Goal: Task Accomplishment & Management: Use online tool/utility

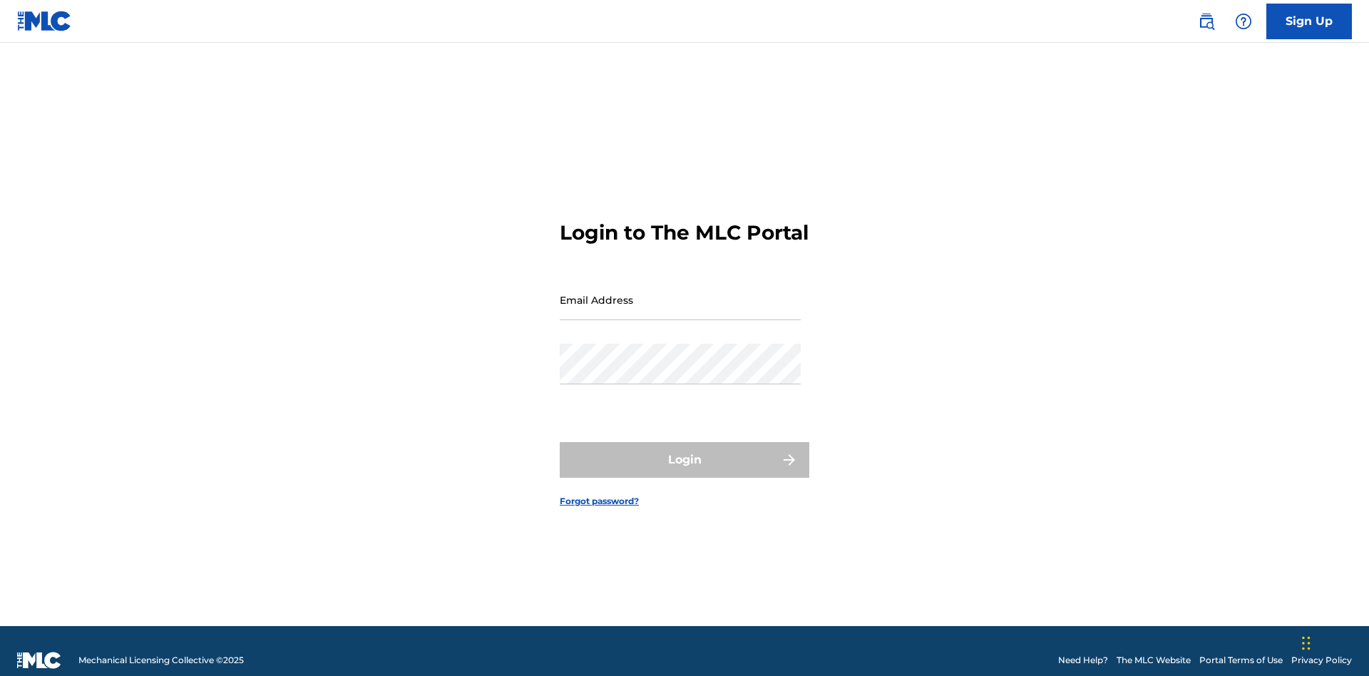
scroll to position [19, 0]
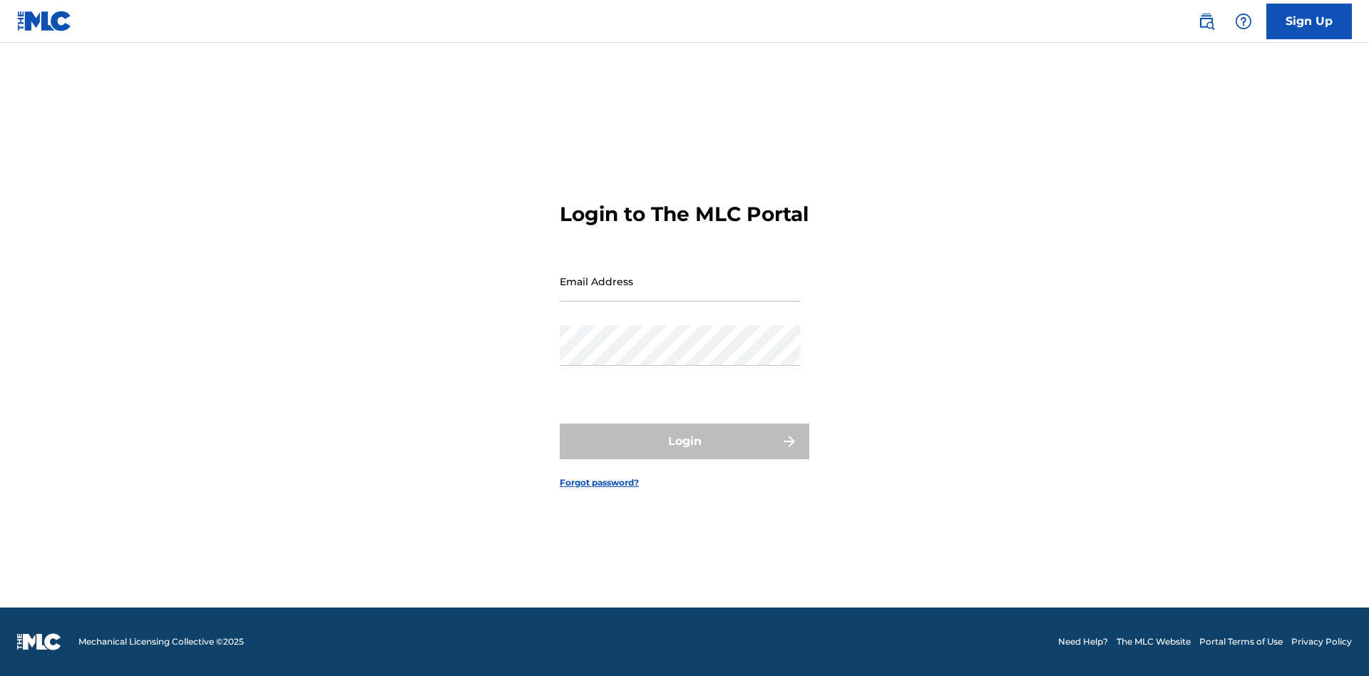
click at [680, 293] on input "Email Address" at bounding box center [680, 281] width 241 height 41
type input "[EMAIL_ADDRESS][DOMAIN_NAME]"
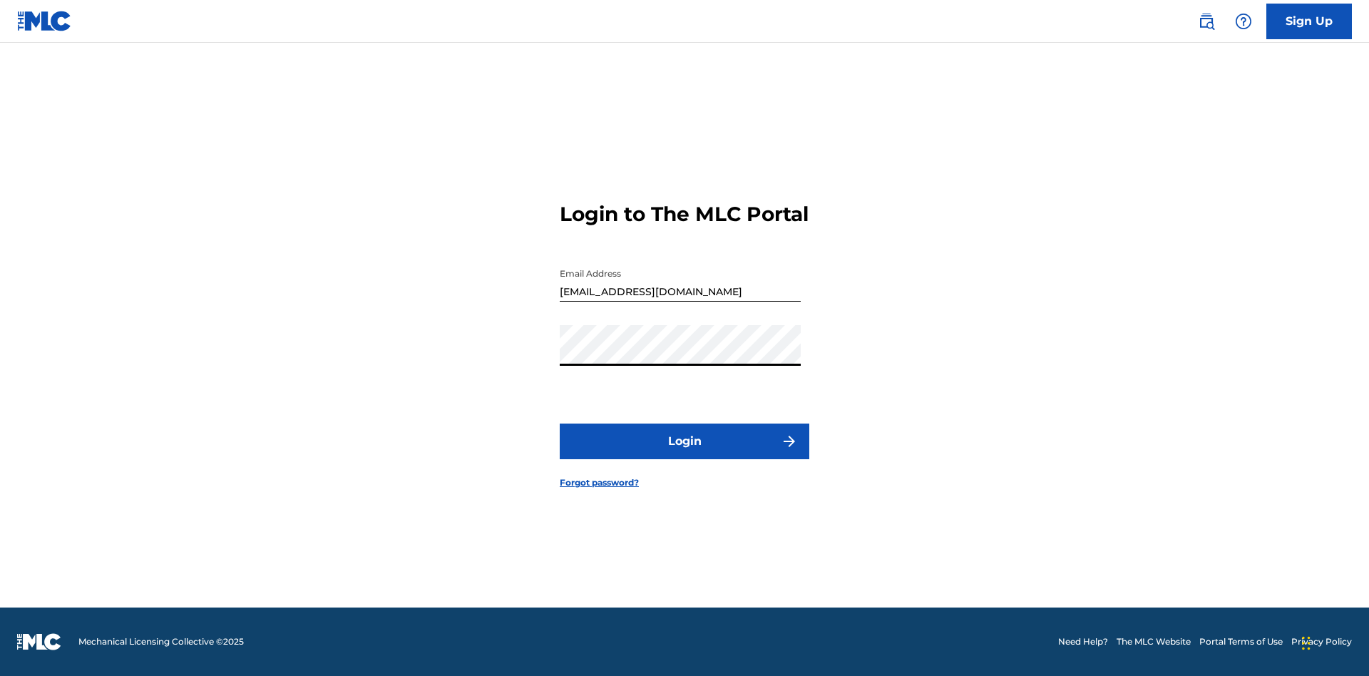
click at [684, 453] on button "Login" at bounding box center [684, 441] width 249 height 36
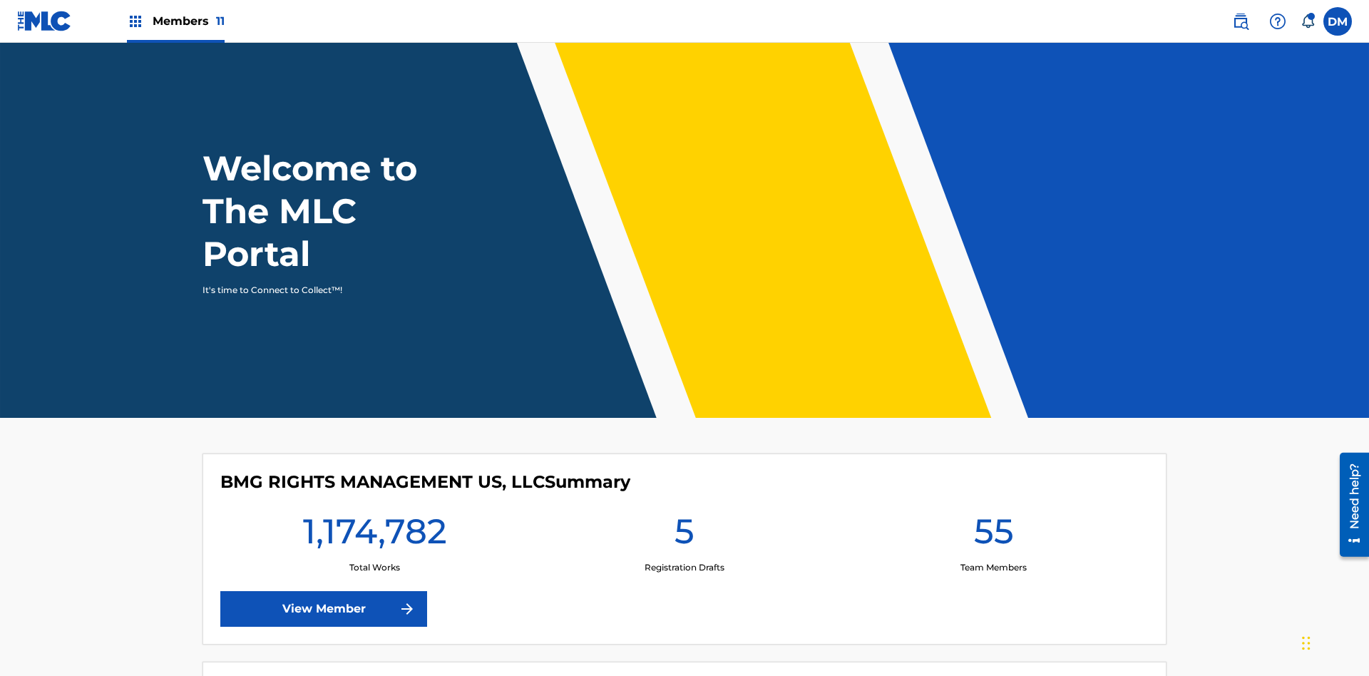
click at [175, 21] on span "Members 11" at bounding box center [189, 21] width 72 height 16
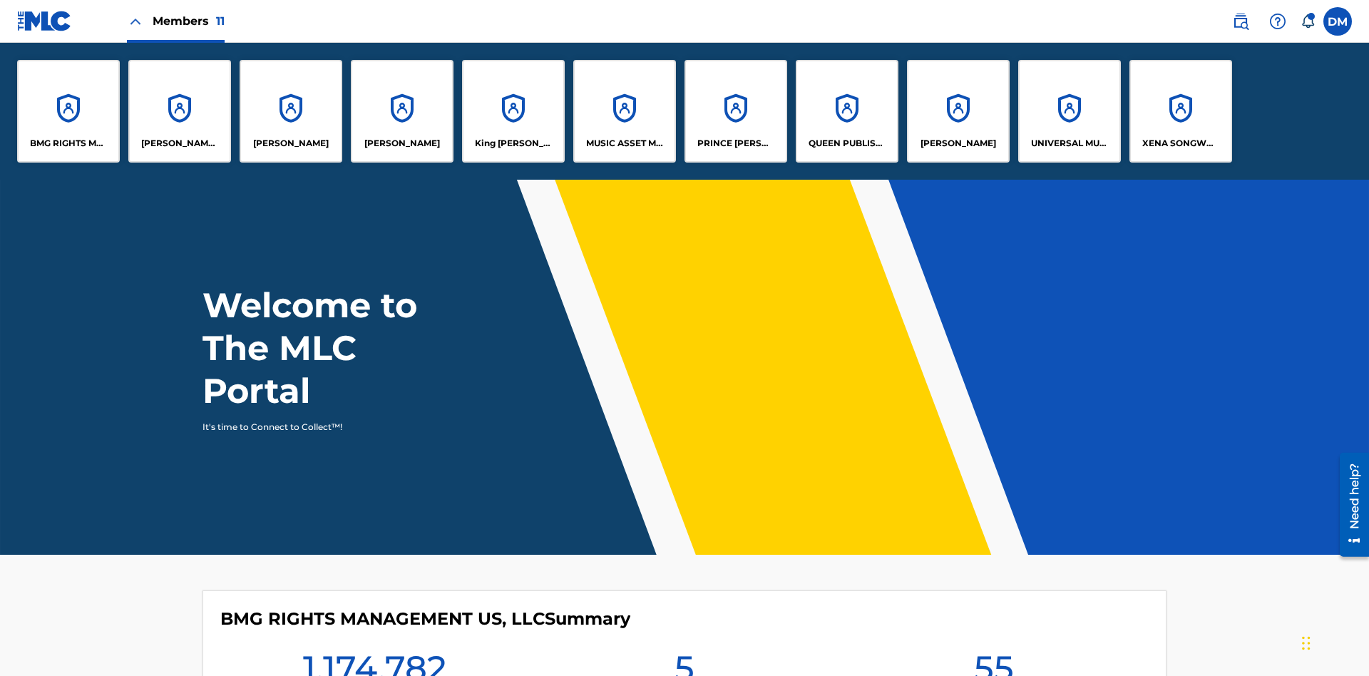
click at [513, 143] on p "King [PERSON_NAME]" at bounding box center [514, 143] width 78 height 13
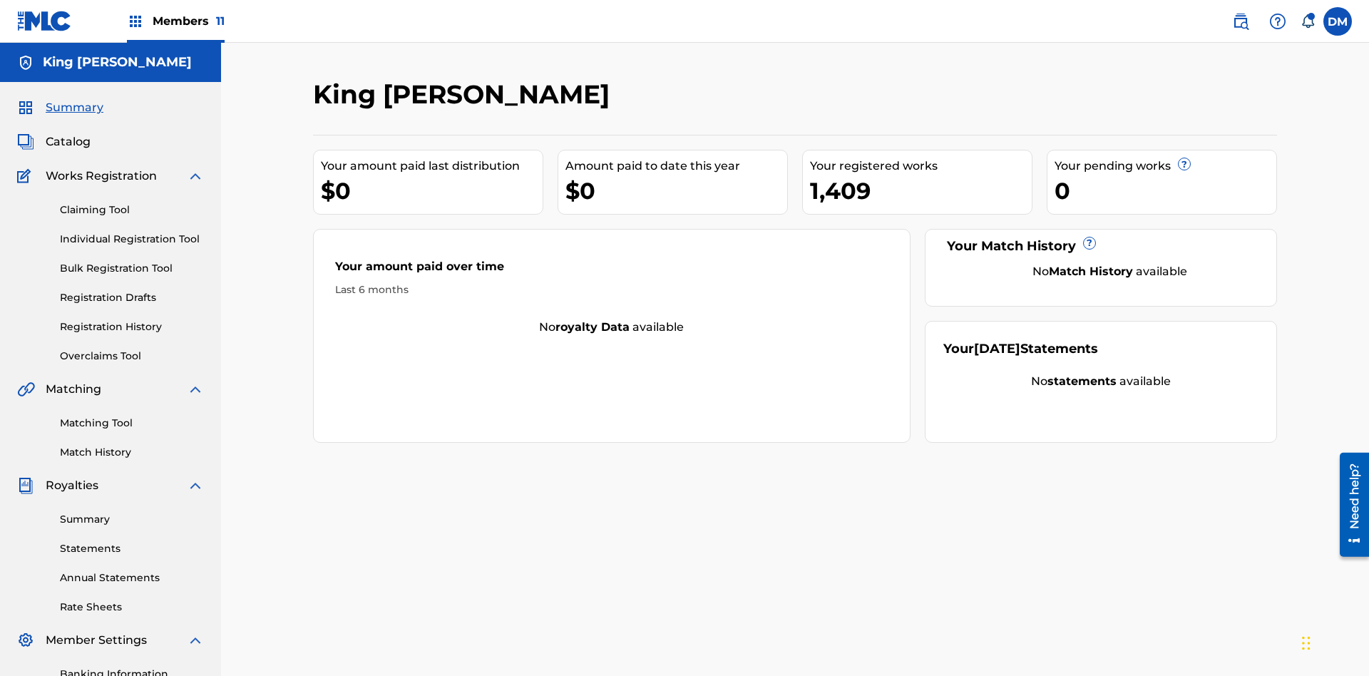
click at [132, 349] on link "Overclaims Tool" at bounding box center [132, 356] width 144 height 15
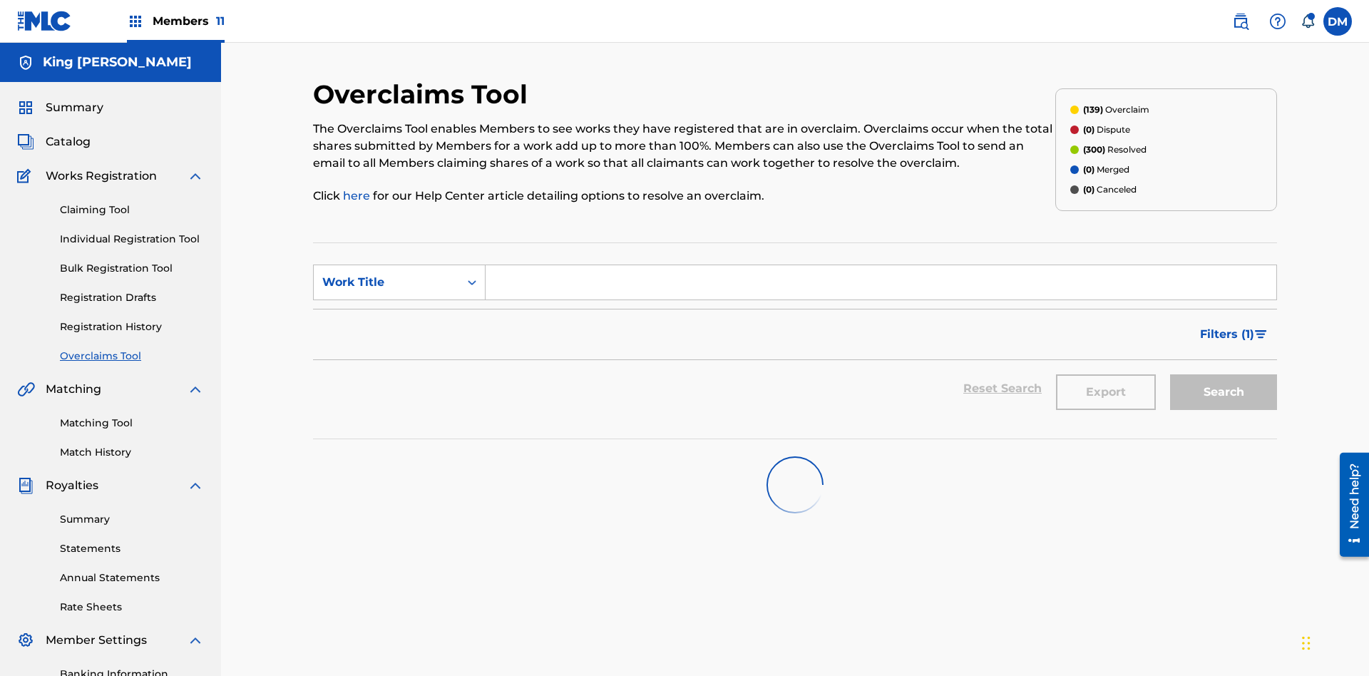
scroll to position [208, 0]
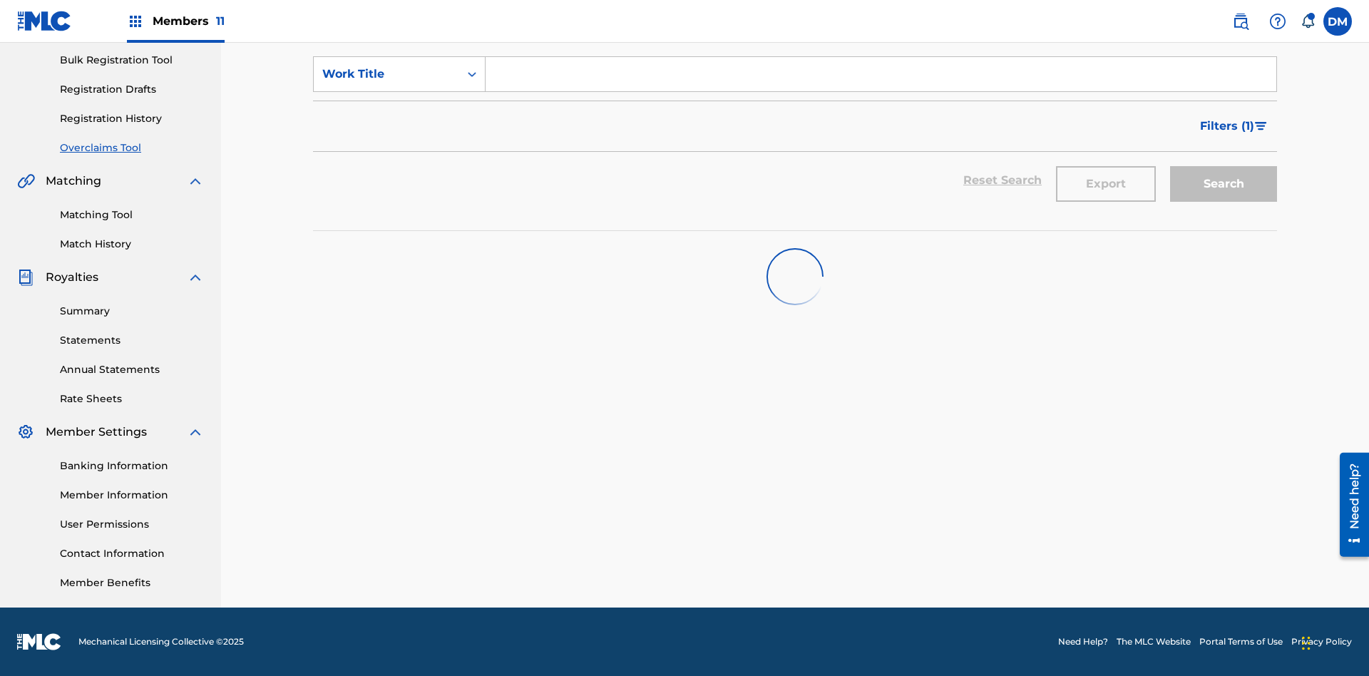
click at [1226, 126] on span "Filters ( 1 )" at bounding box center [1227, 126] width 54 height 17
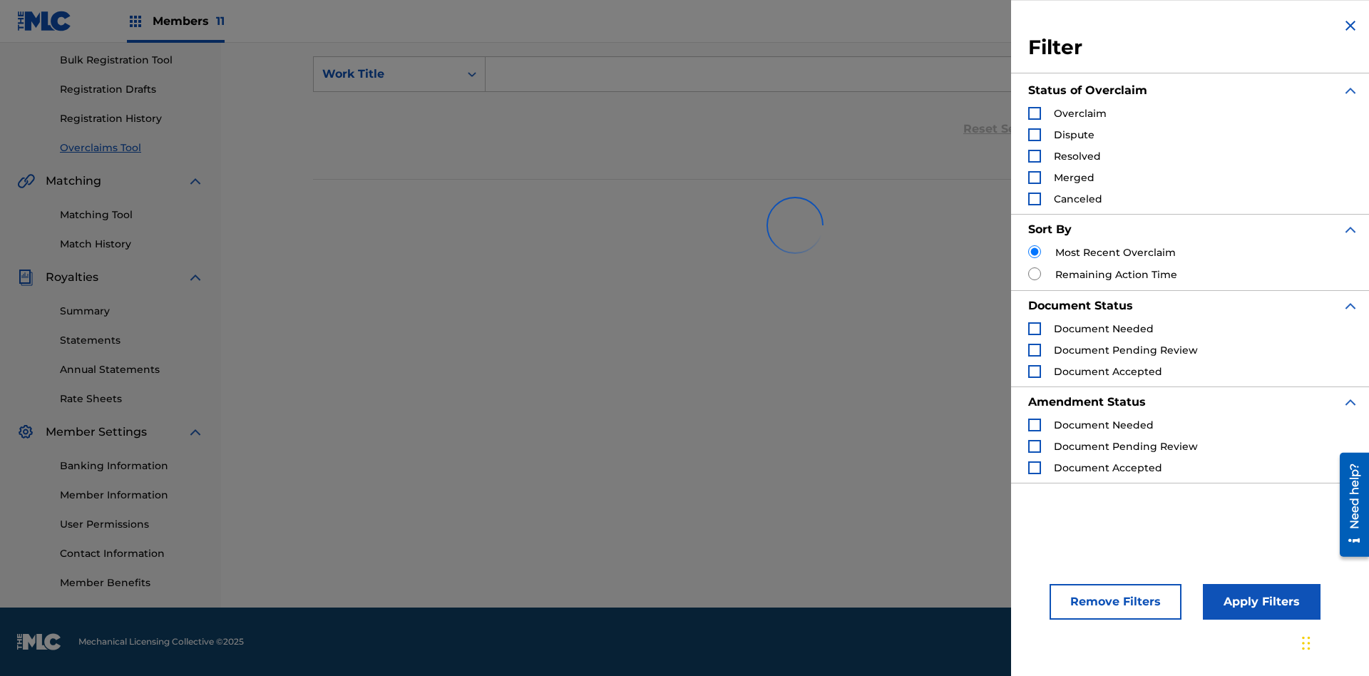
click at [1034, 113] on div "Search Form" at bounding box center [1034, 113] width 13 height 13
click at [1259, 602] on button "Apply Filters" at bounding box center [1262, 602] width 118 height 36
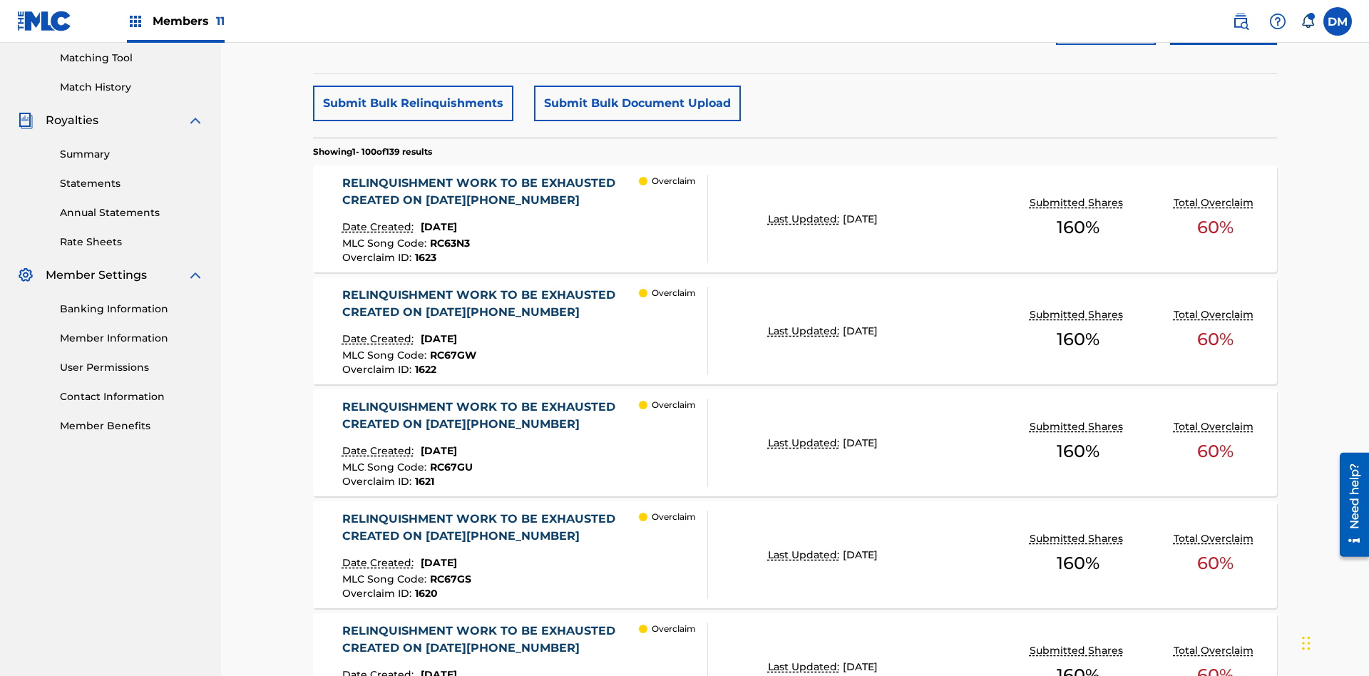
click at [412, 103] on button "Submit Bulk Relinquishments" at bounding box center [413, 104] width 200 height 36
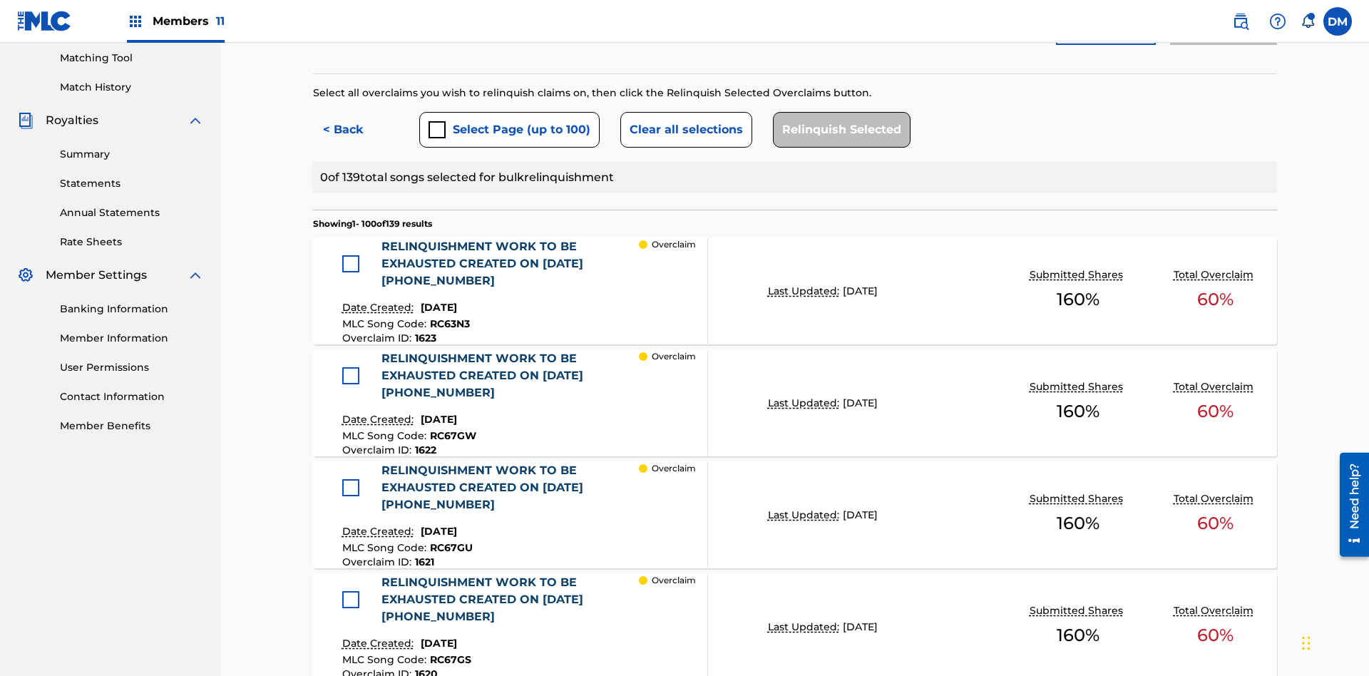
click at [508, 112] on button "Select Page (up to 100)" at bounding box center [509, 130] width 180 height 36
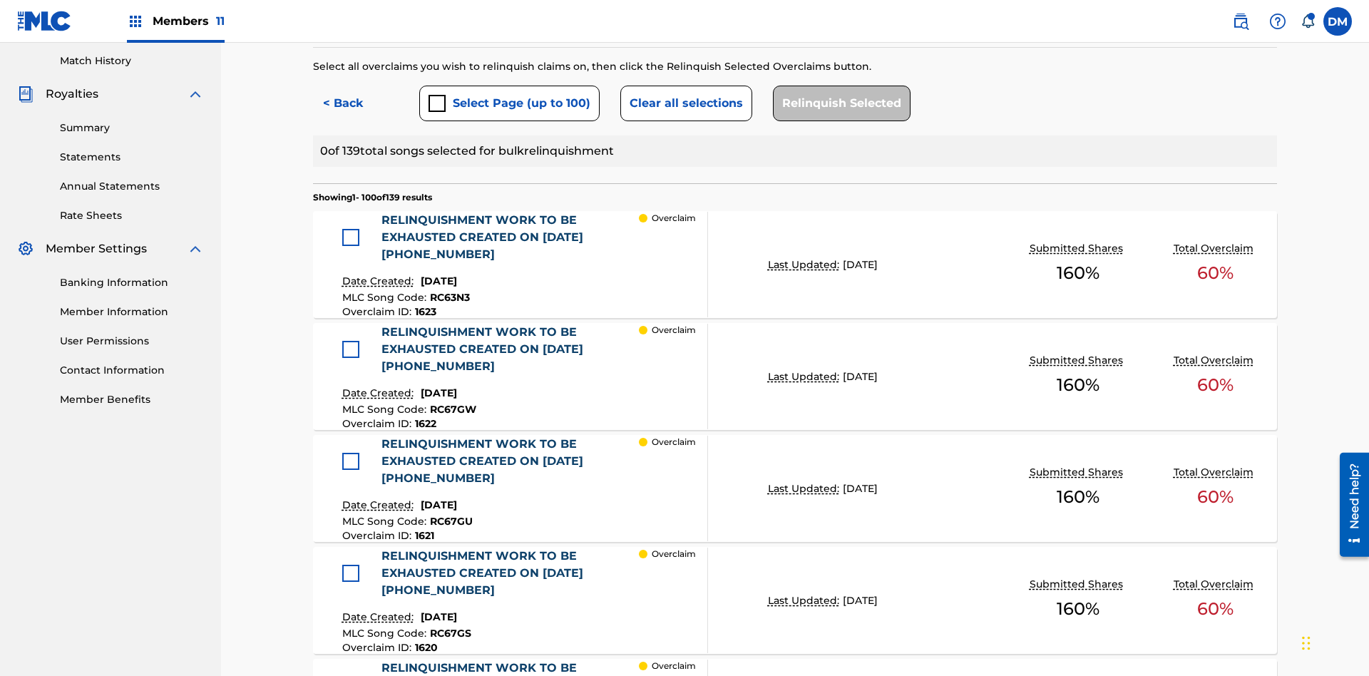
click at [350, 229] on div at bounding box center [350, 237] width 17 height 17
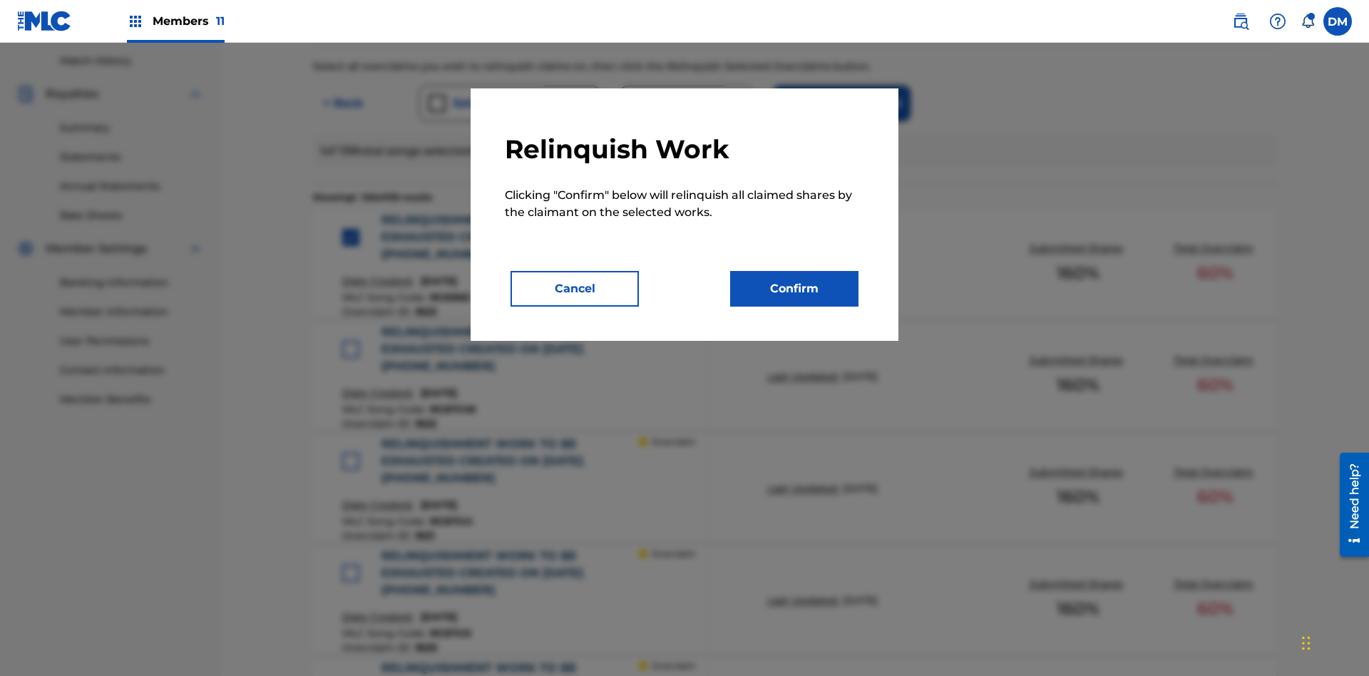
click at [794, 289] on button "Confirm" at bounding box center [794, 289] width 128 height 36
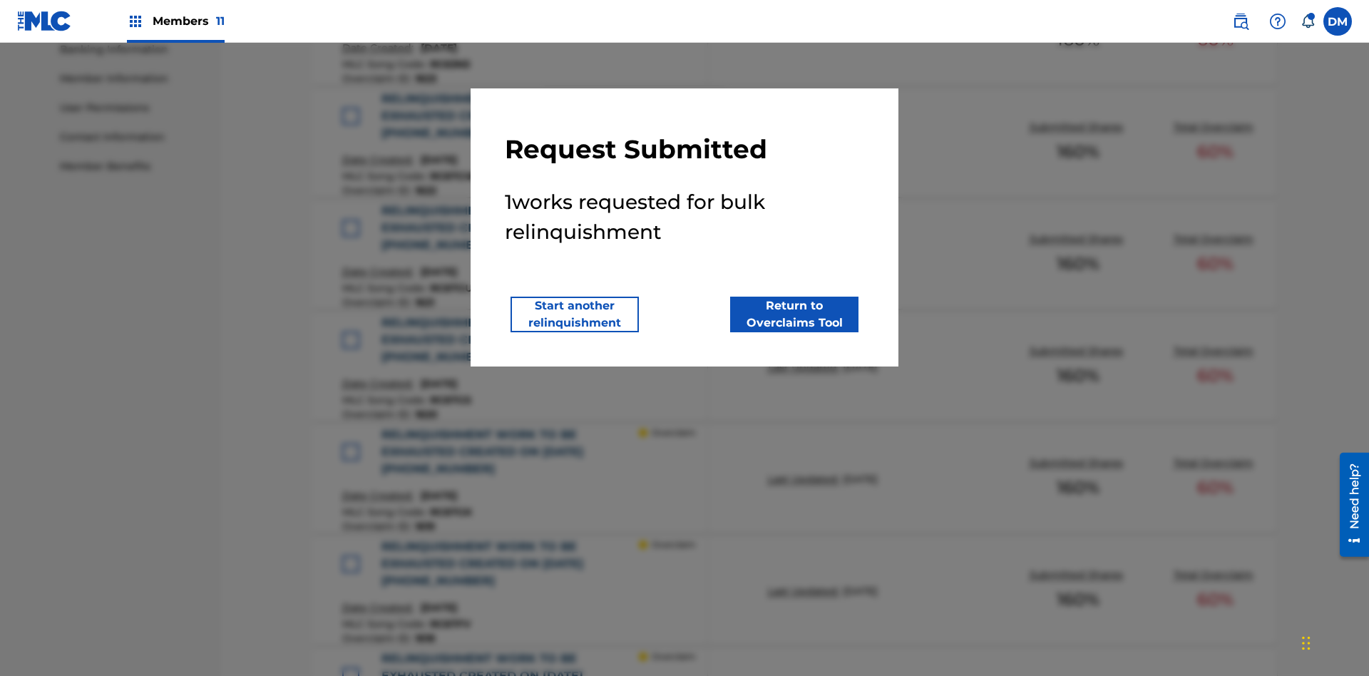
scroll to position [672, 0]
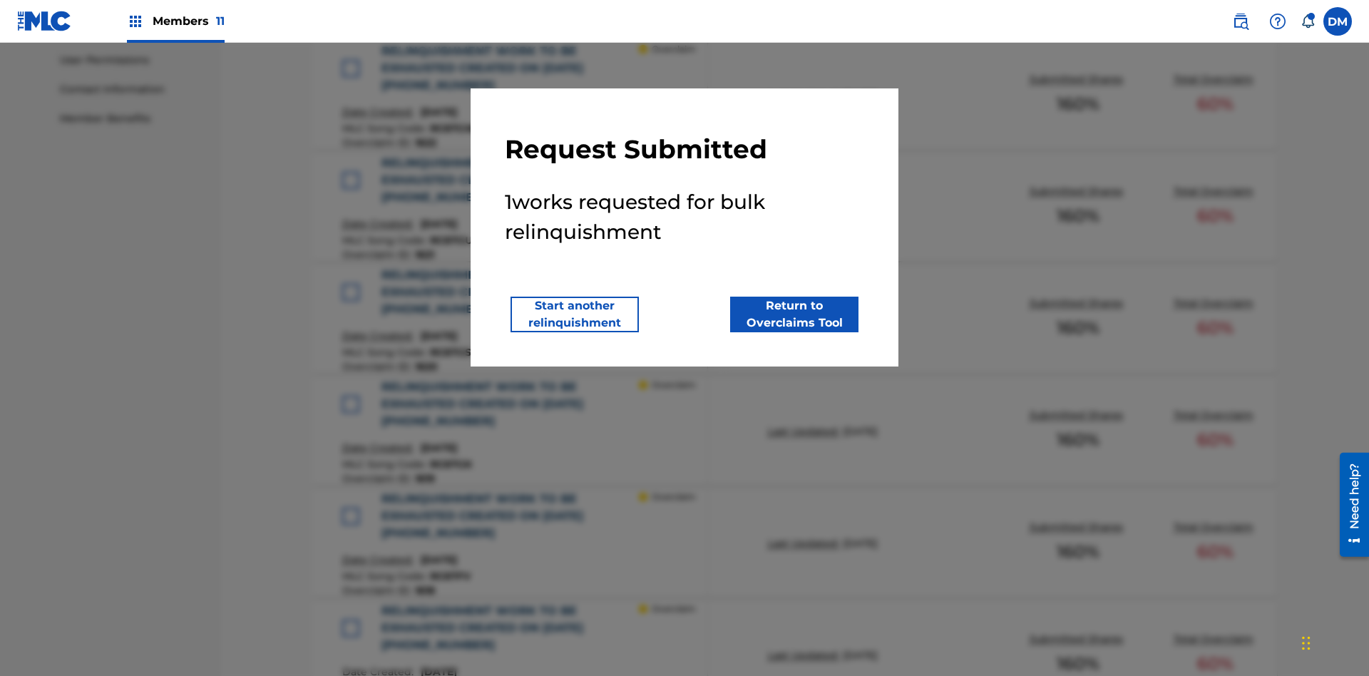
click at [575, 314] on button "Start another relinquishment" at bounding box center [574, 315] width 128 height 36
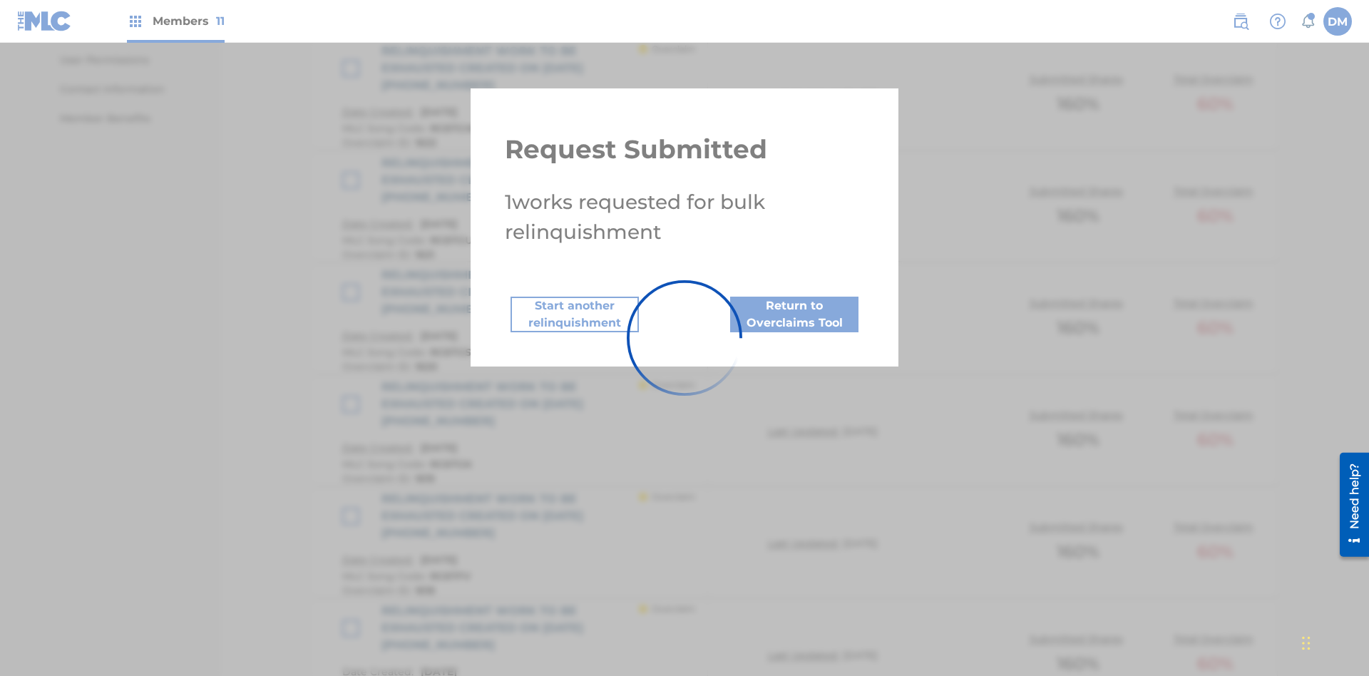
scroll to position [883, 0]
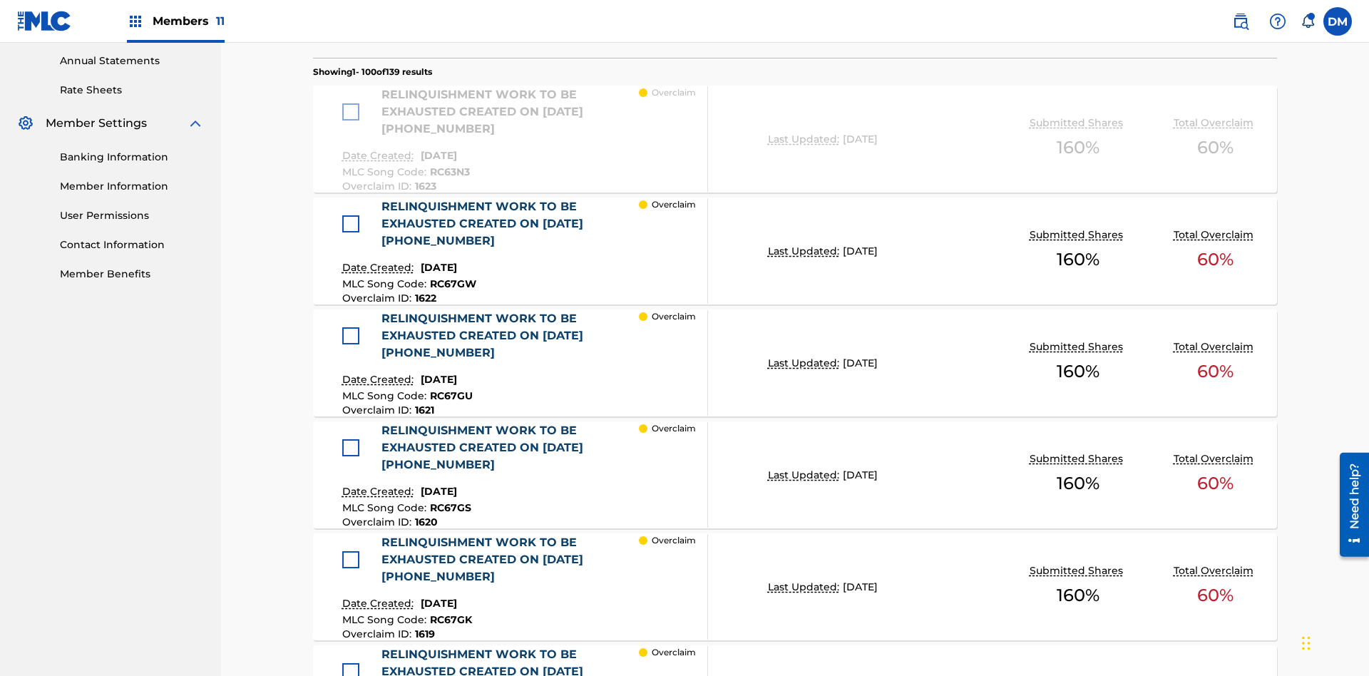
click at [350, 215] on div at bounding box center [350, 223] width 17 height 17
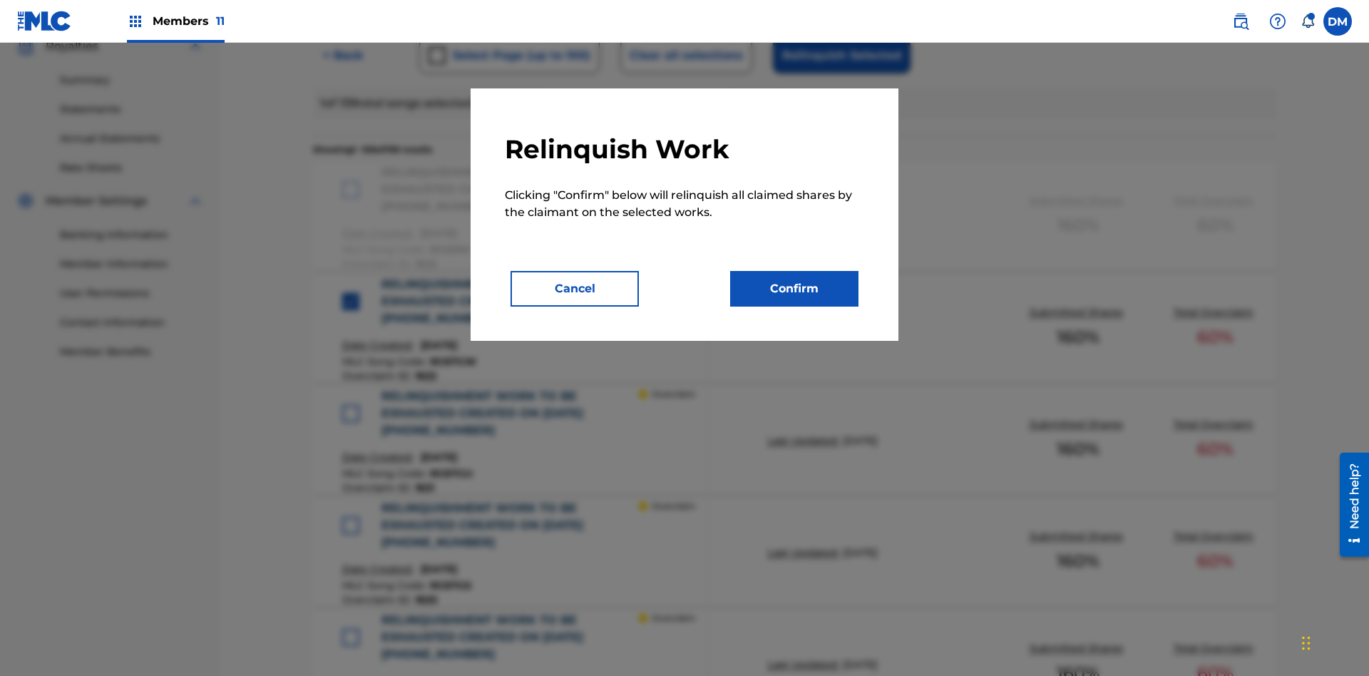
click at [794, 289] on button "Confirm" at bounding box center [794, 289] width 128 height 36
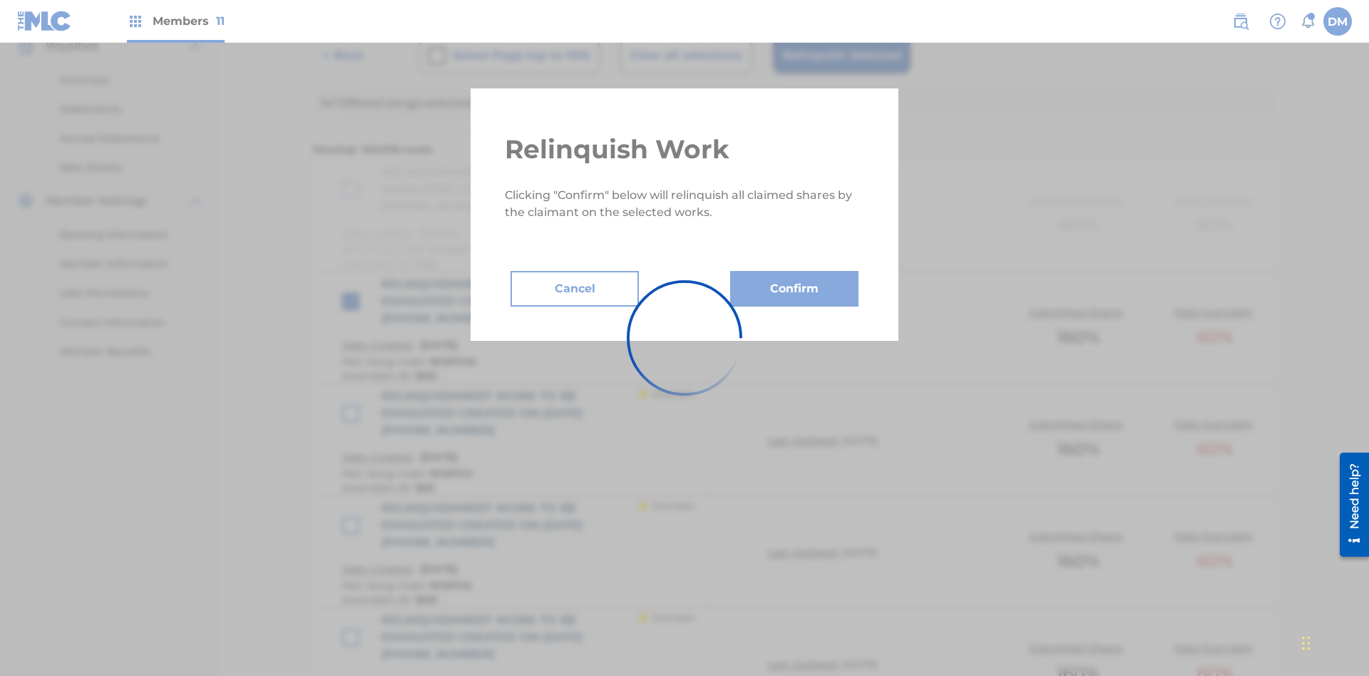
scroll to position [624, 0]
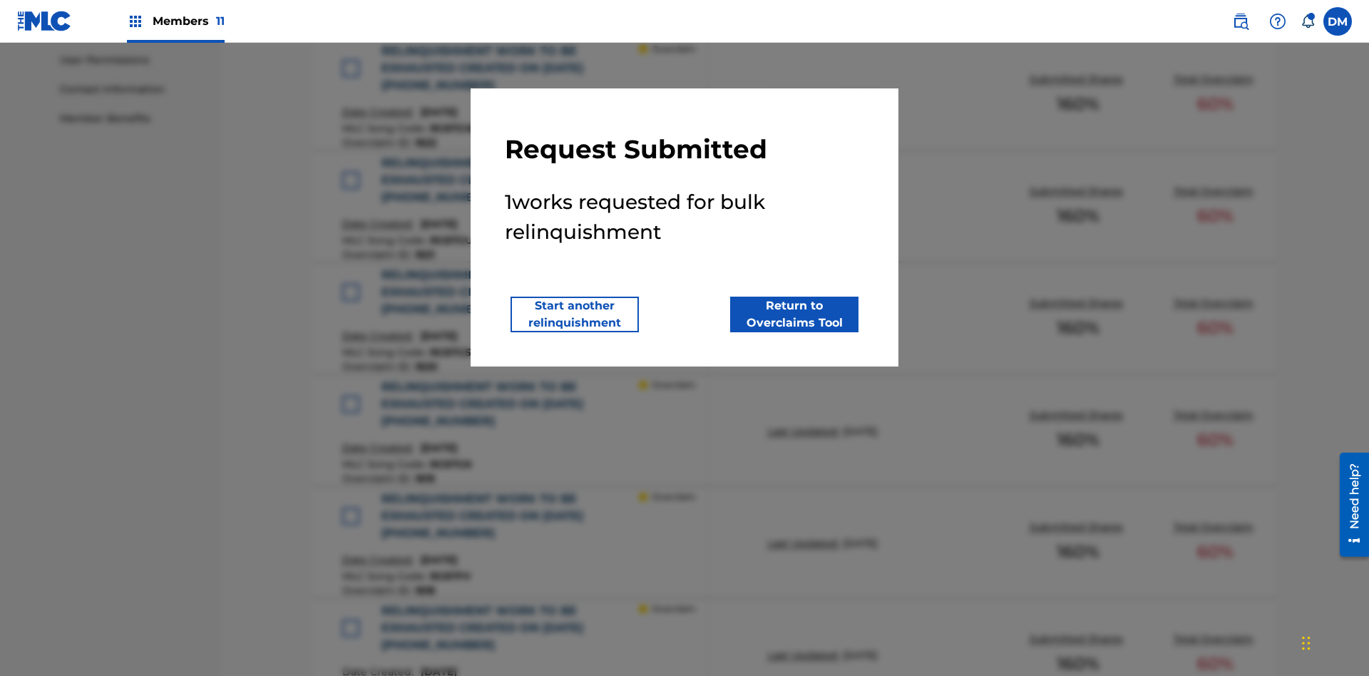
click at [794, 314] on button "Return to Overclaims Tool" at bounding box center [794, 315] width 128 height 36
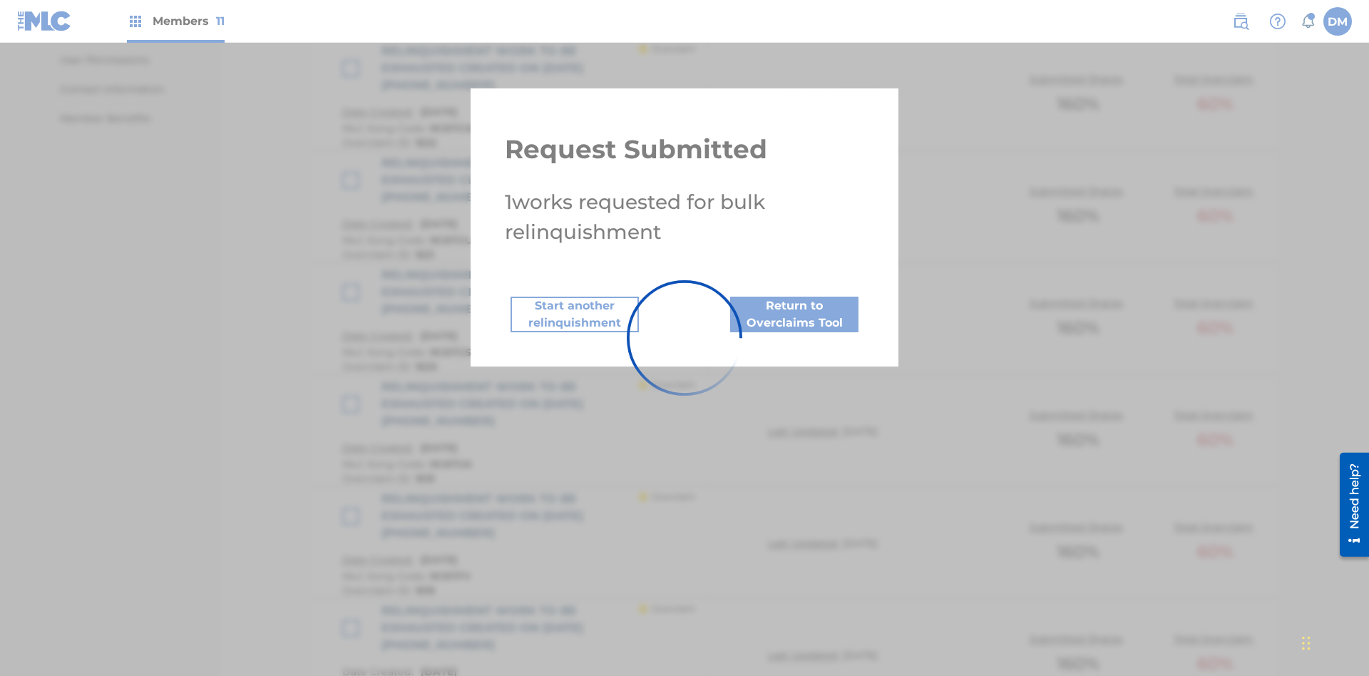
scroll to position [883, 0]
